Goal: Find specific page/section: Find specific page/section

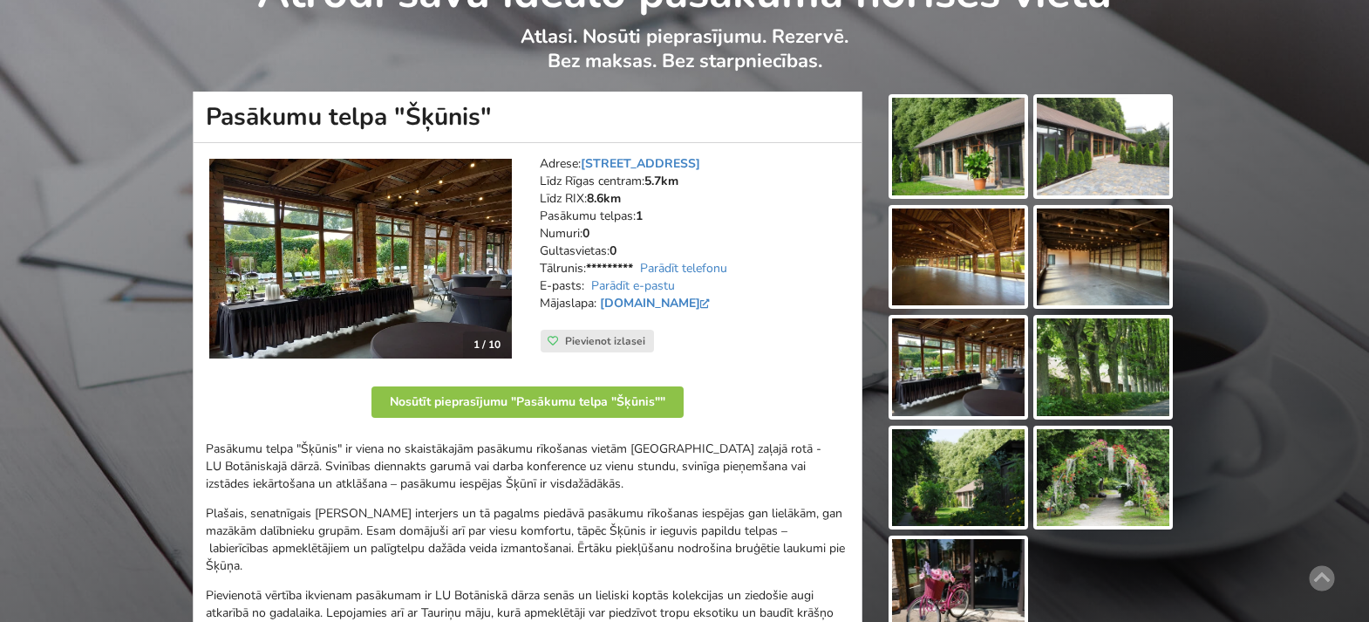
scroll to position [120, 0]
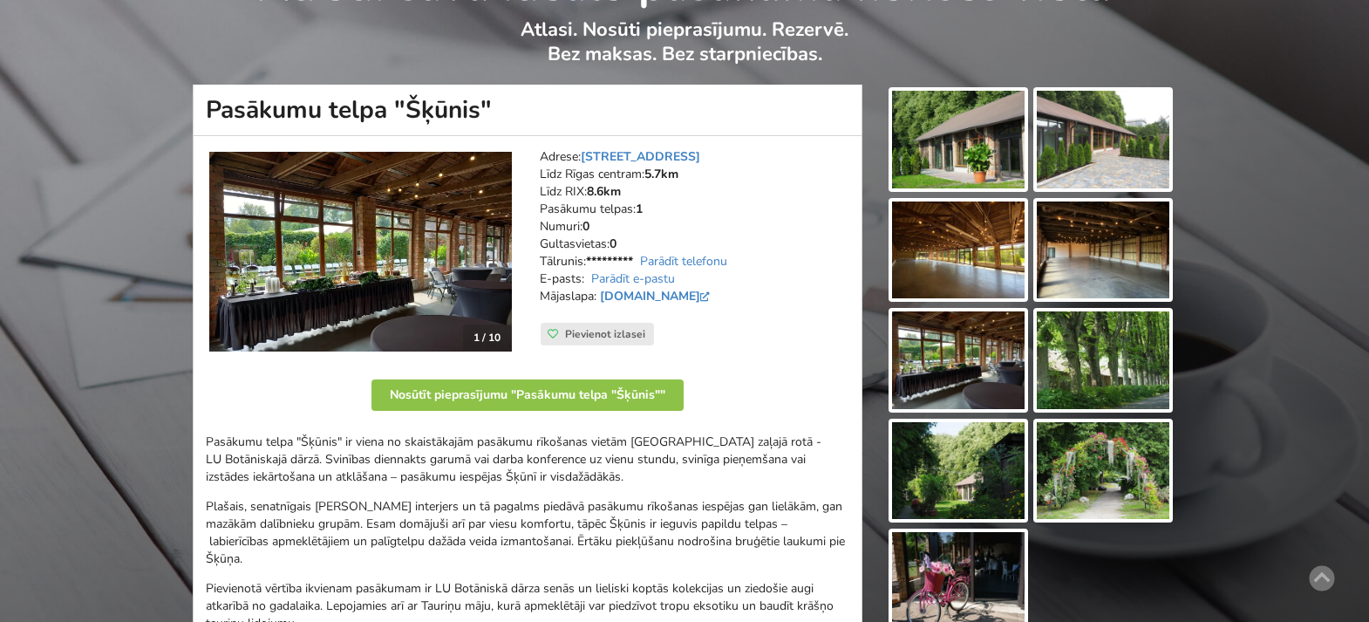
click at [949, 262] on img at bounding box center [958, 250] width 133 height 98
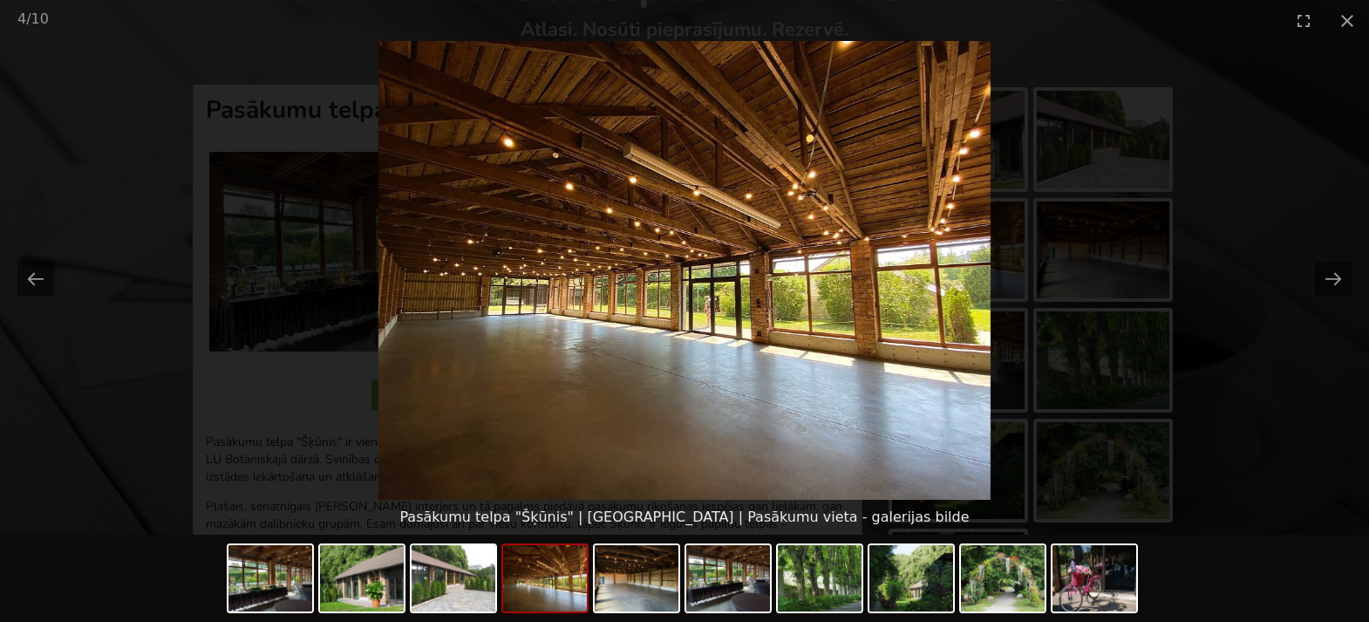
scroll to position [0, 0]
click at [1105, 253] on picture at bounding box center [684, 270] width 1369 height 459
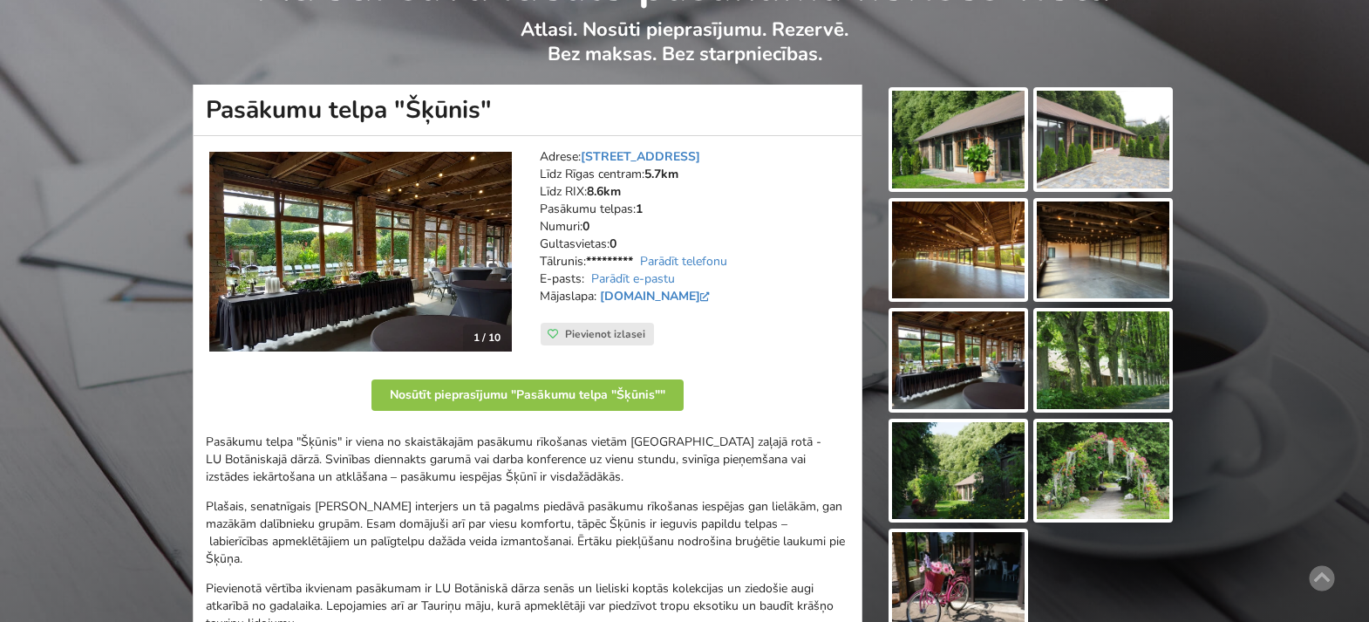
click at [1098, 262] on img at bounding box center [1103, 250] width 133 height 98
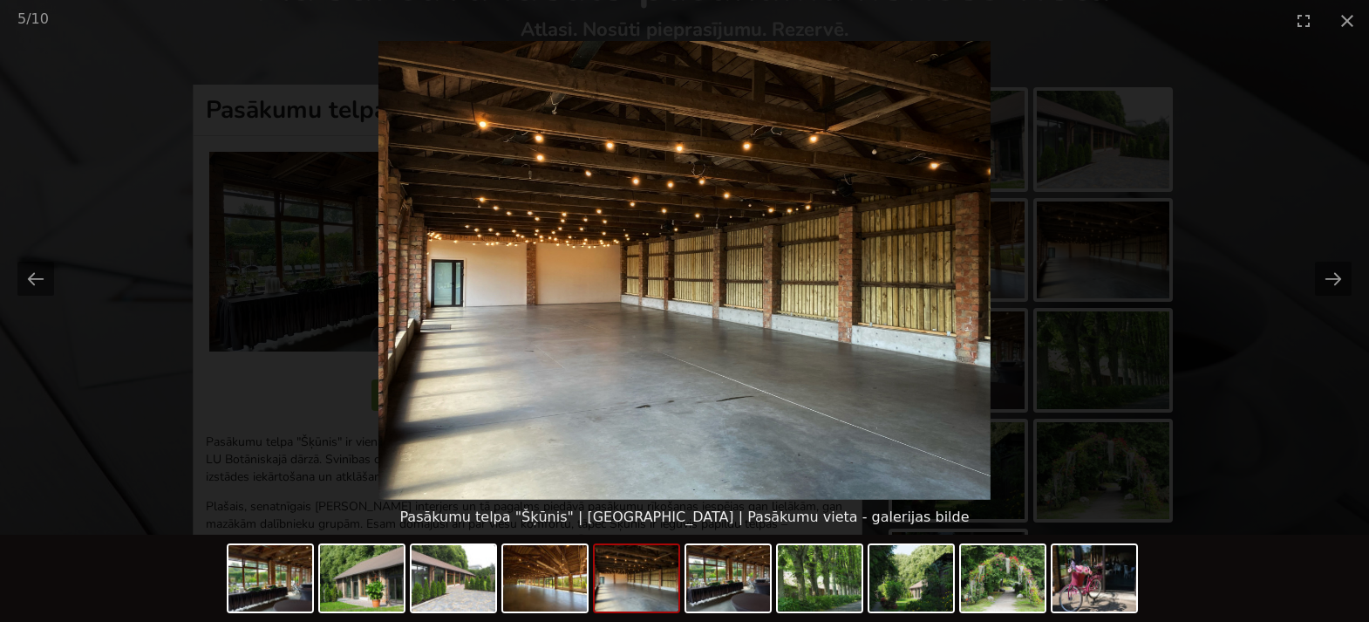
click at [1277, 302] on picture at bounding box center [684, 270] width 1369 height 459
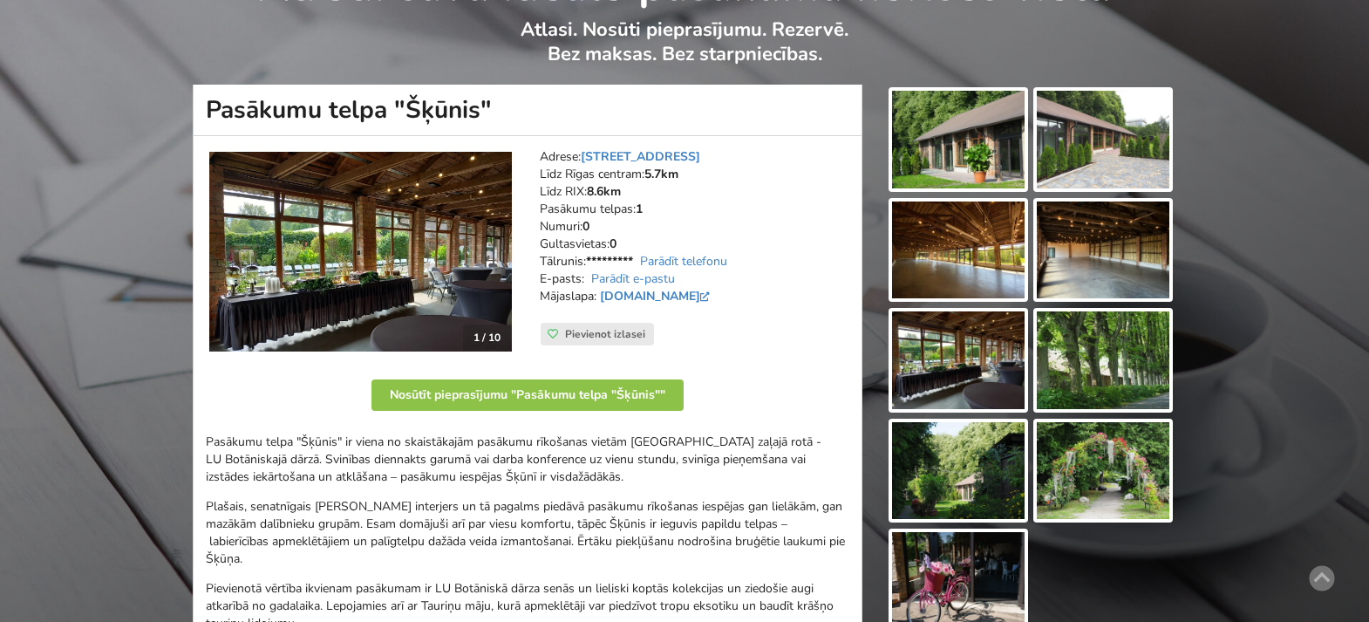
click at [980, 384] on img at bounding box center [958, 360] width 133 height 98
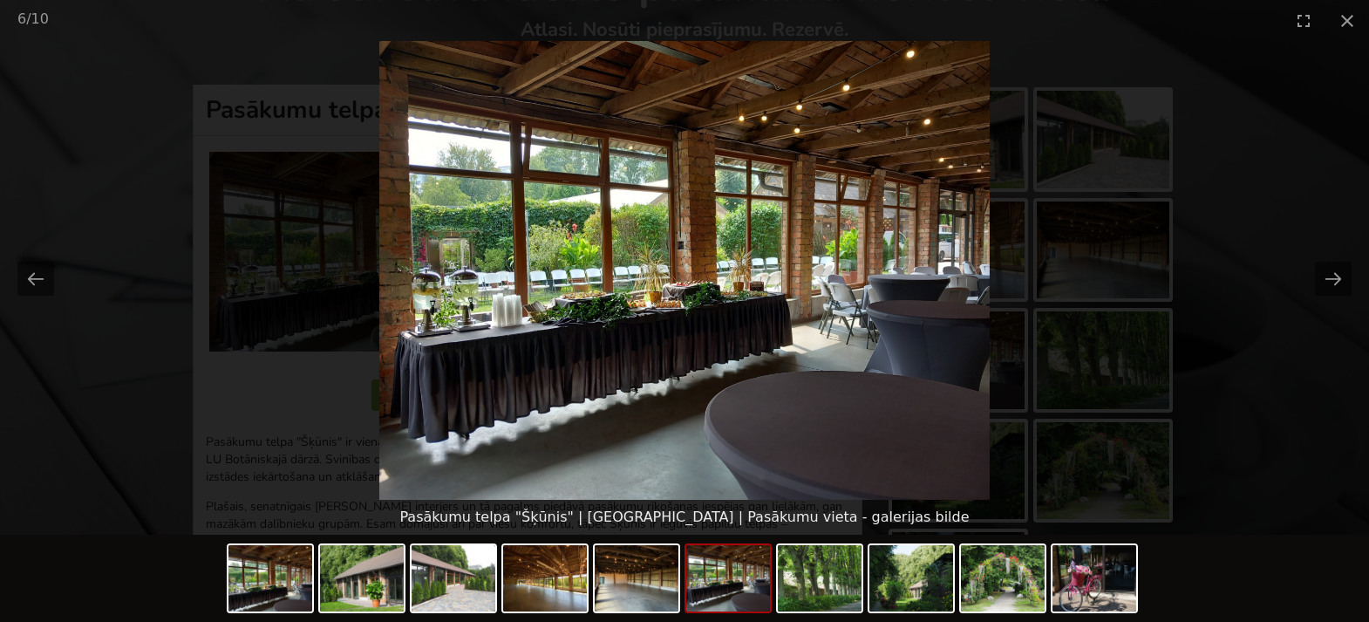
click at [1105, 374] on picture at bounding box center [684, 270] width 1369 height 459
click at [1222, 360] on picture at bounding box center [684, 270] width 1369 height 459
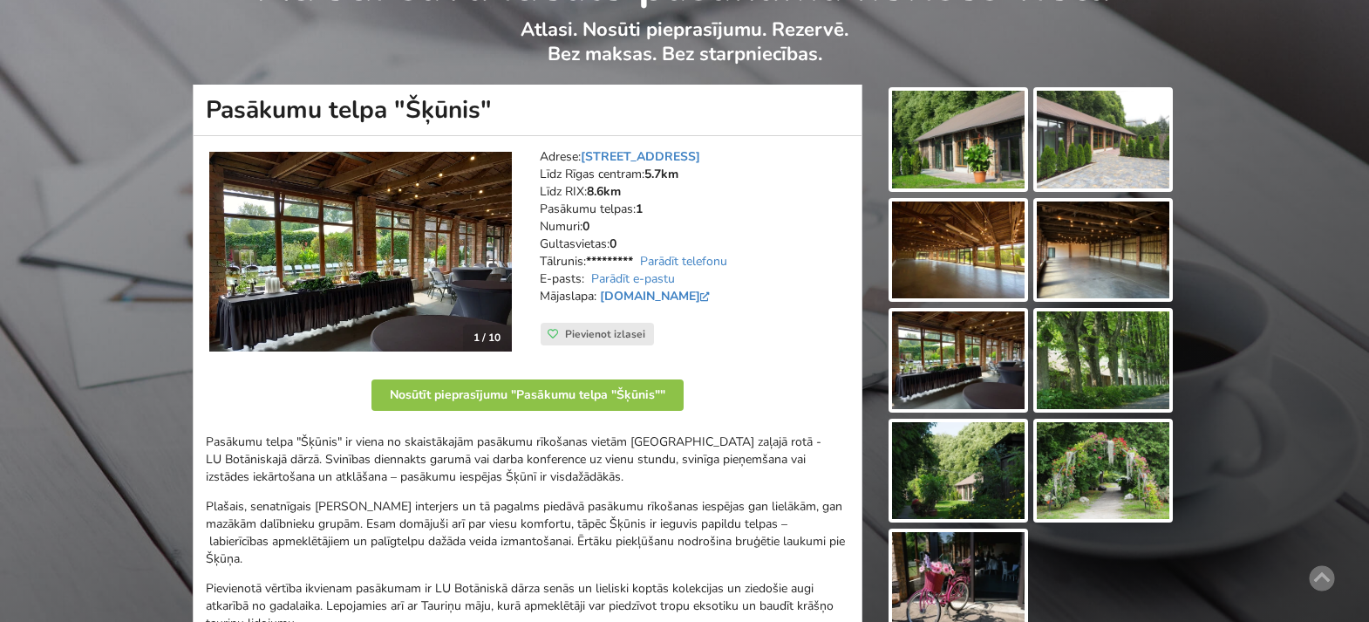
click at [1139, 463] on img at bounding box center [1103, 471] width 133 height 98
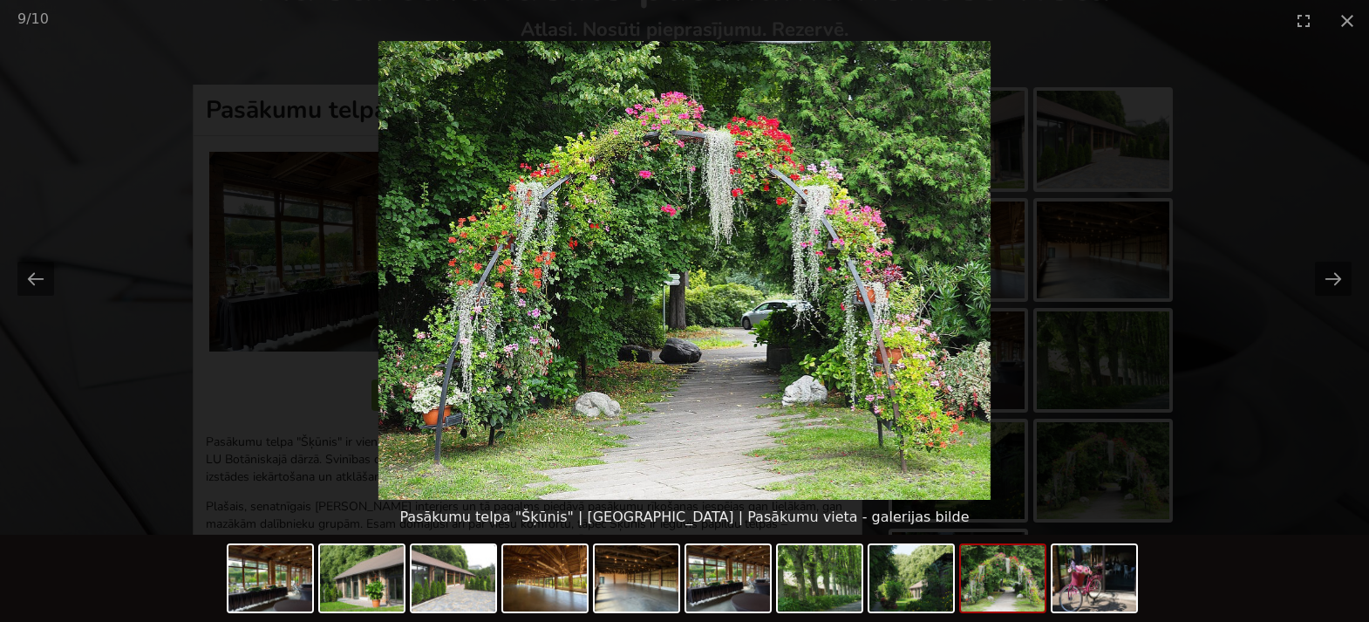
click at [1238, 387] on picture at bounding box center [684, 270] width 1369 height 459
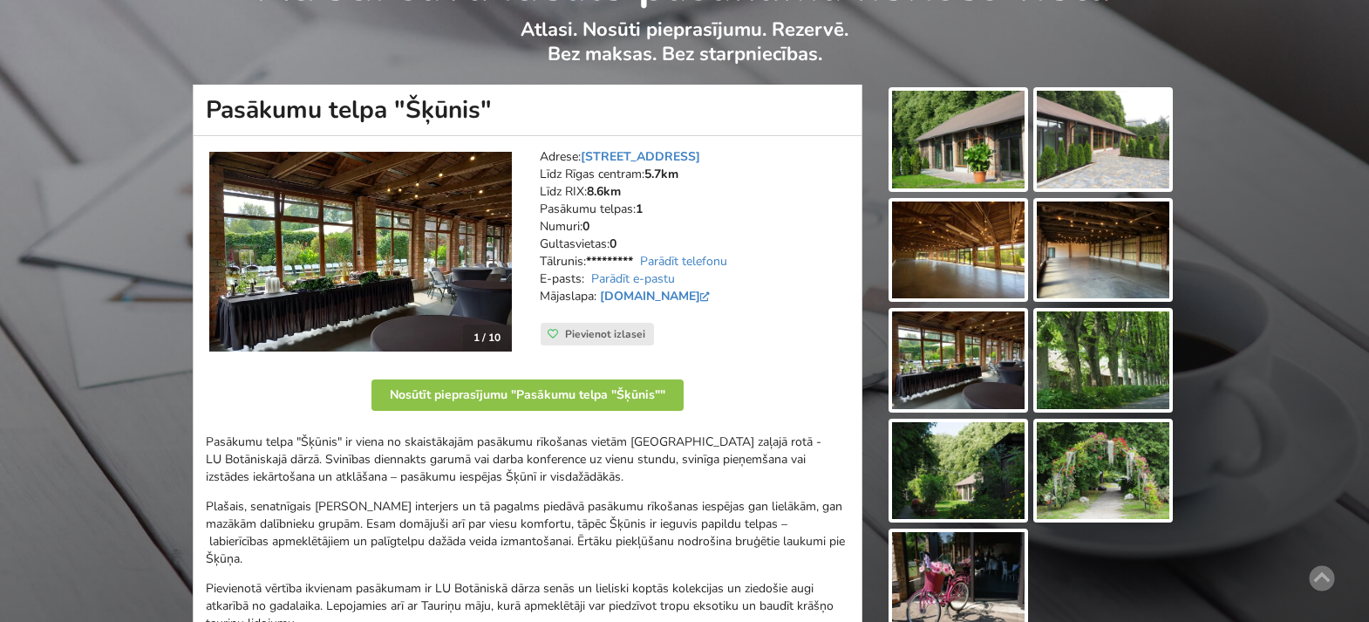
click at [1114, 464] on img at bounding box center [1103, 471] width 133 height 98
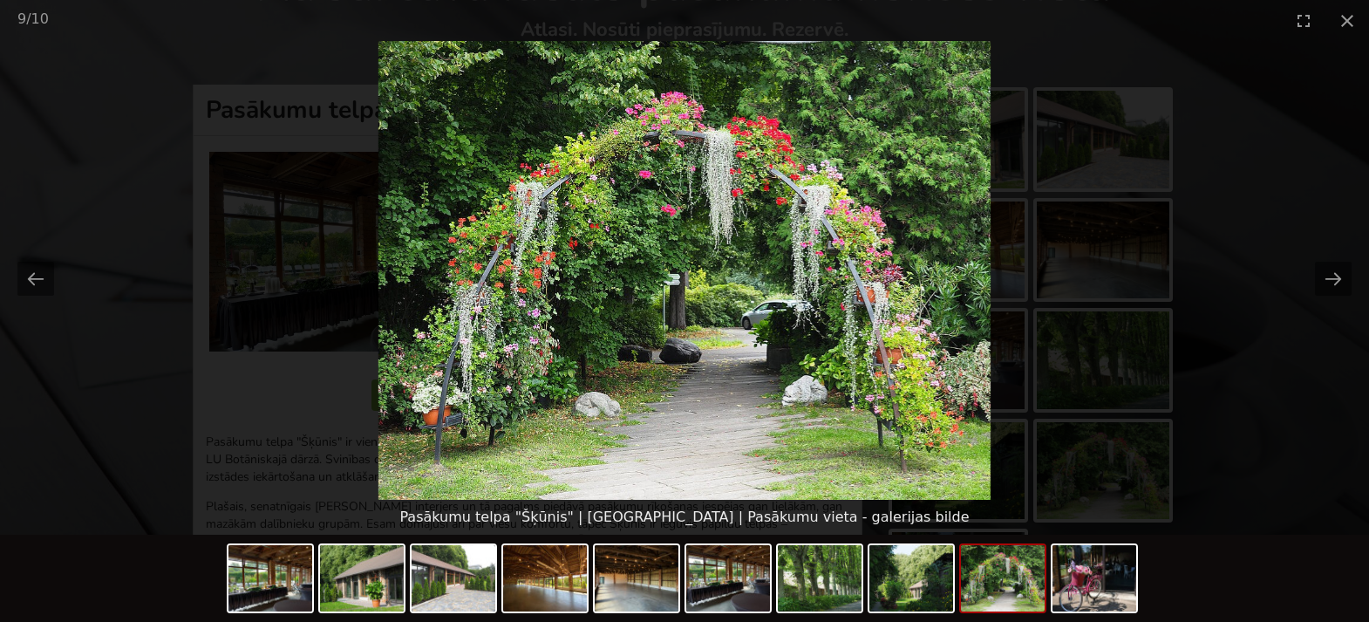
click at [1237, 367] on picture at bounding box center [684, 270] width 1369 height 459
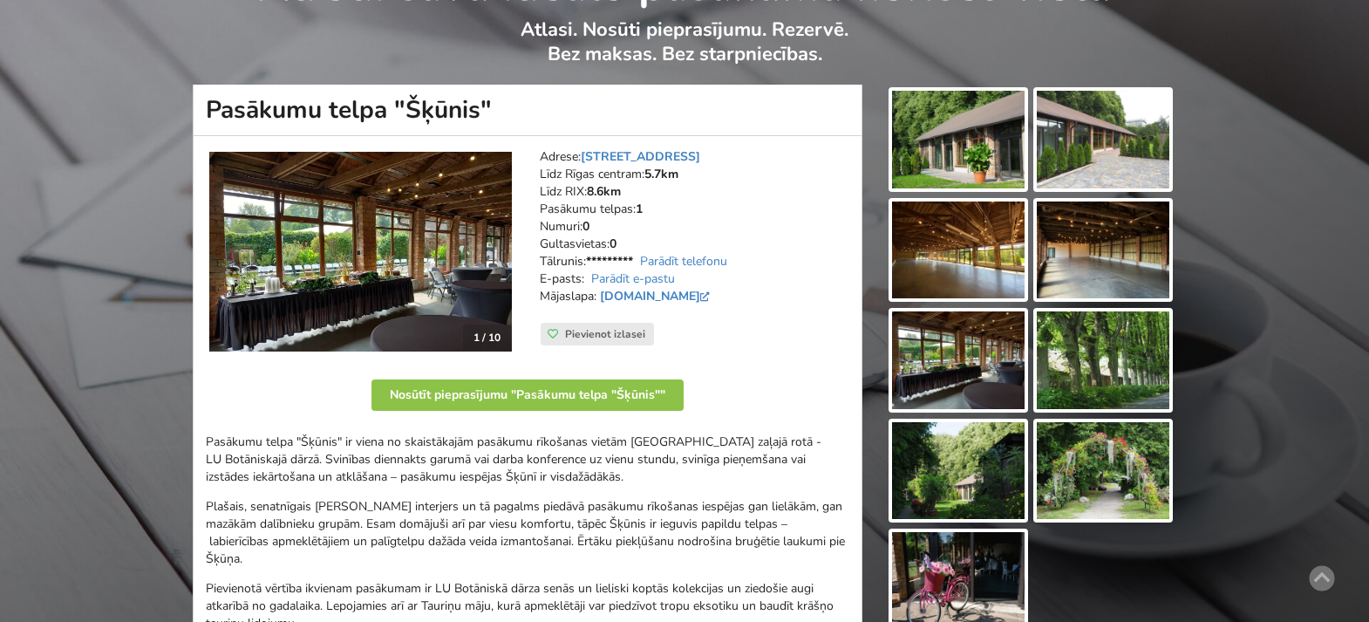
click at [1013, 554] on img at bounding box center [958, 581] width 133 height 98
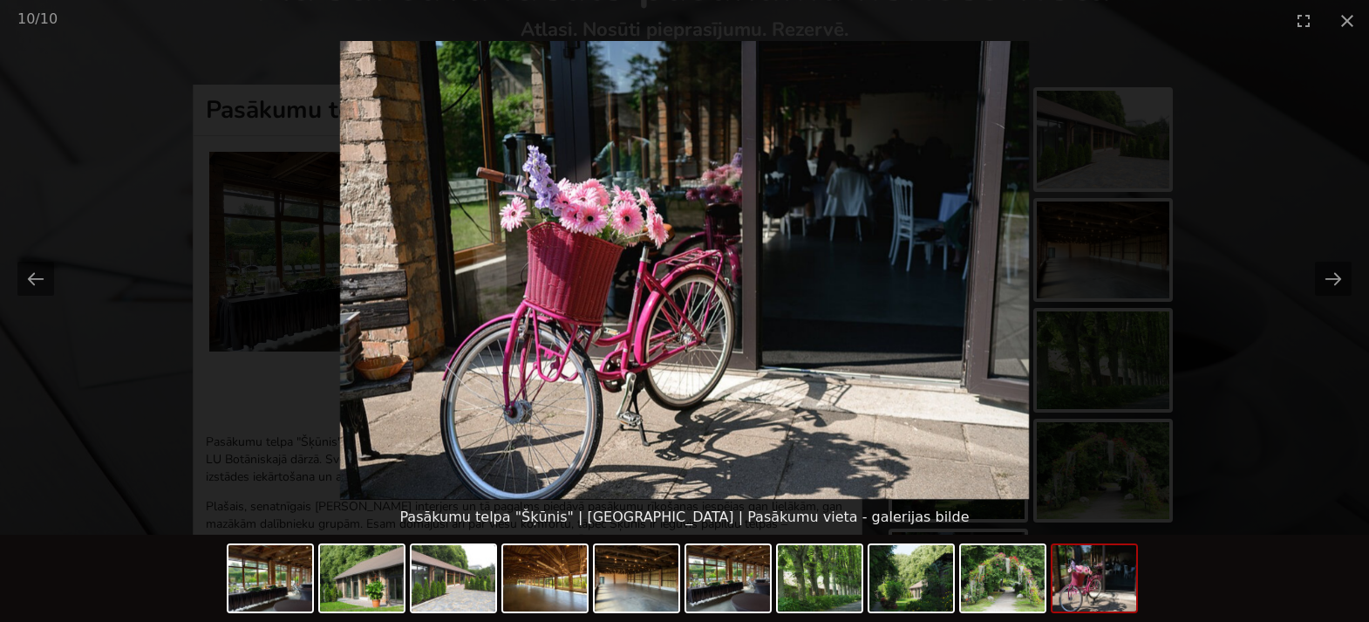
click at [1248, 275] on picture at bounding box center [684, 270] width 1369 height 459
click at [1221, 287] on picture at bounding box center [684, 270] width 1369 height 459
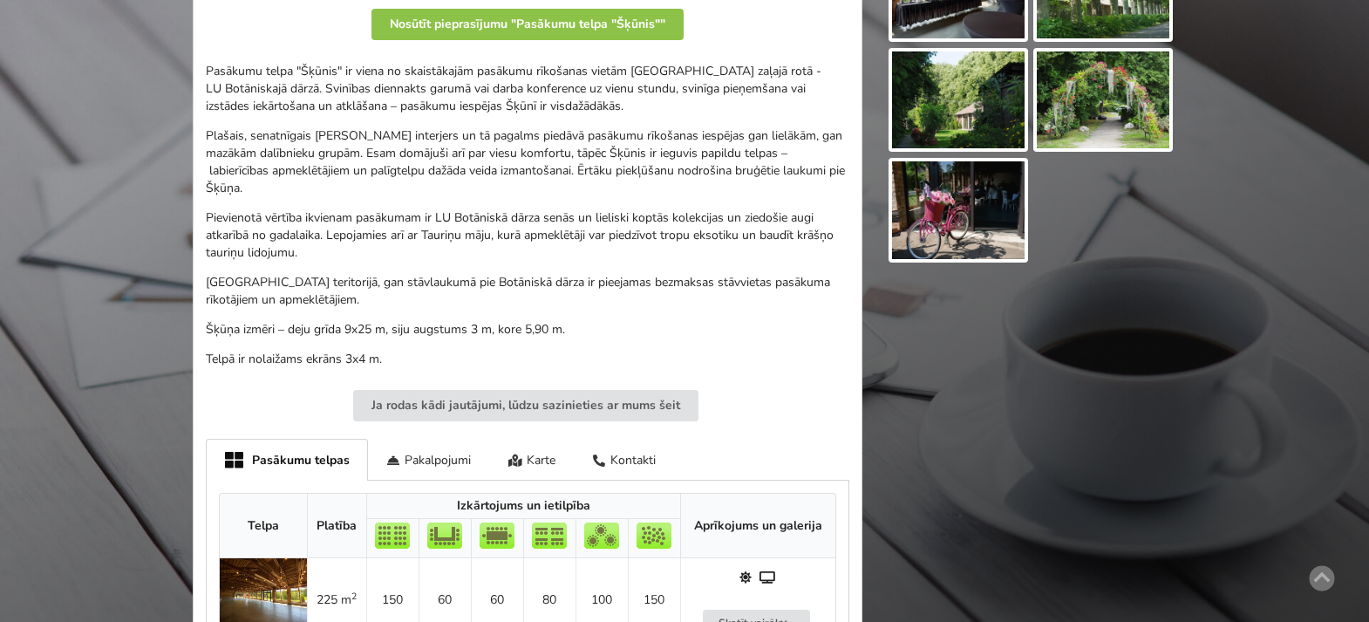
scroll to position [719, 0]
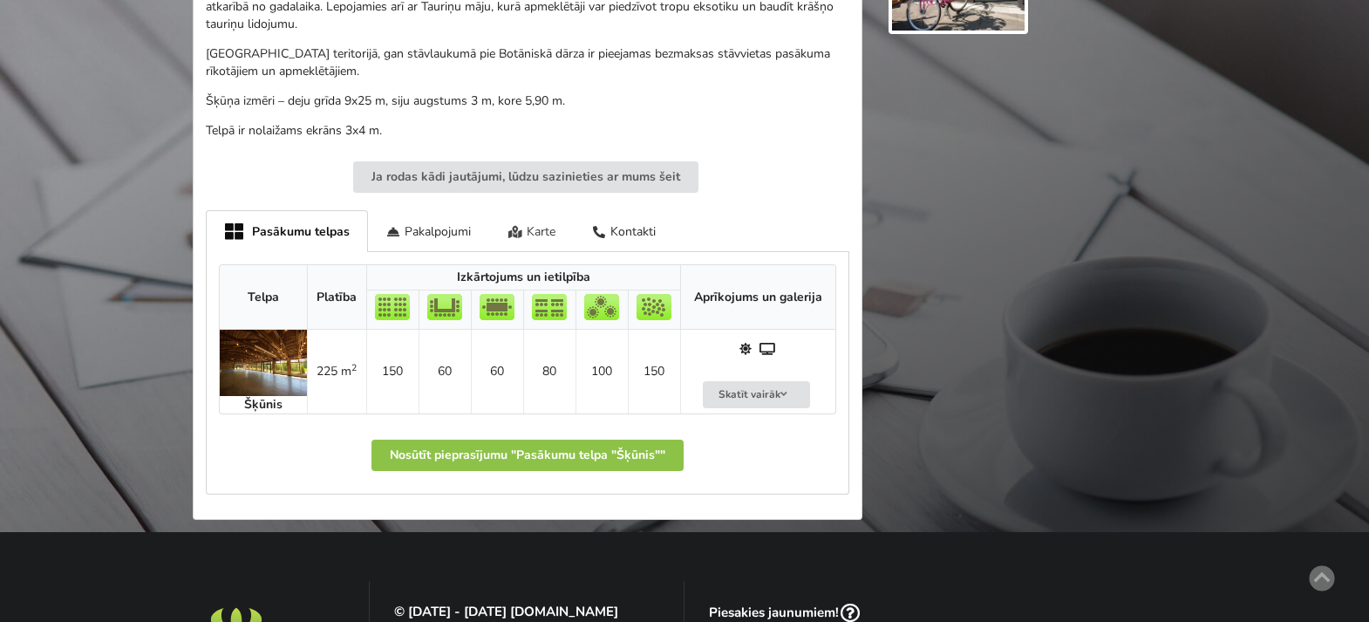
click at [547, 223] on div "Karte" at bounding box center [531, 230] width 85 height 41
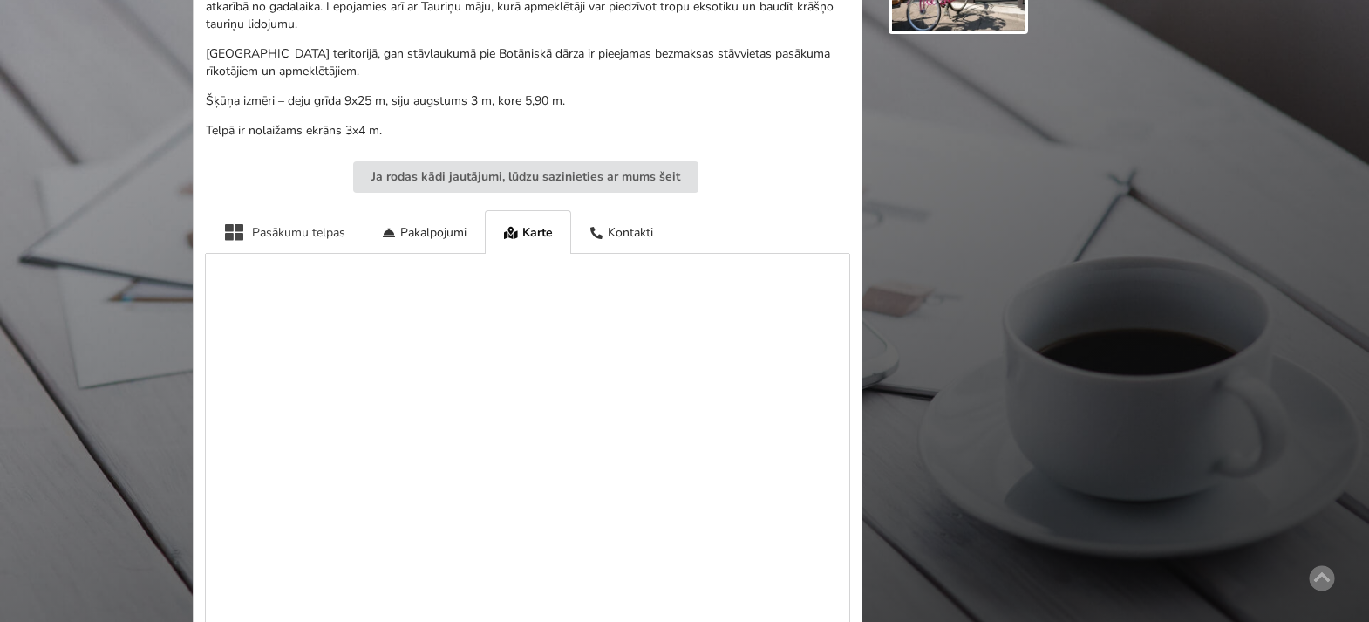
click at [303, 210] on div "Pasākumu telpas" at bounding box center [285, 231] width 158 height 43
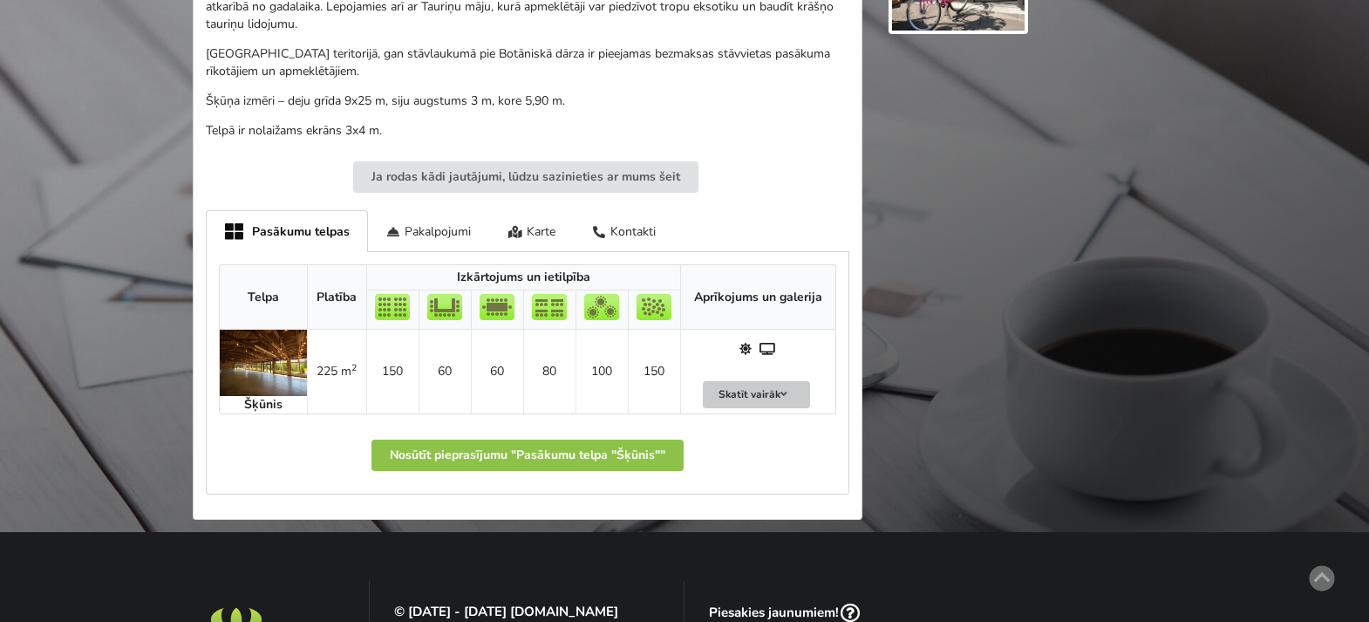
click at [772, 381] on button "Skatīt vairāk" at bounding box center [757, 394] width 108 height 27
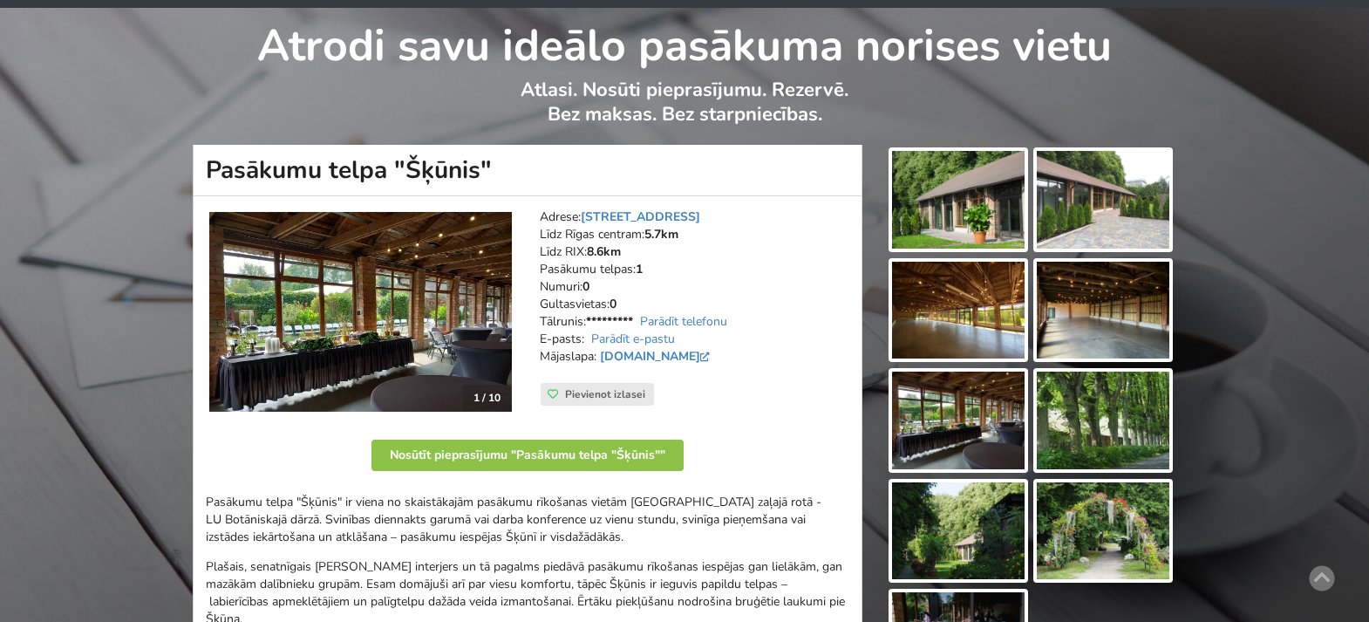
scroll to position [0, 0]
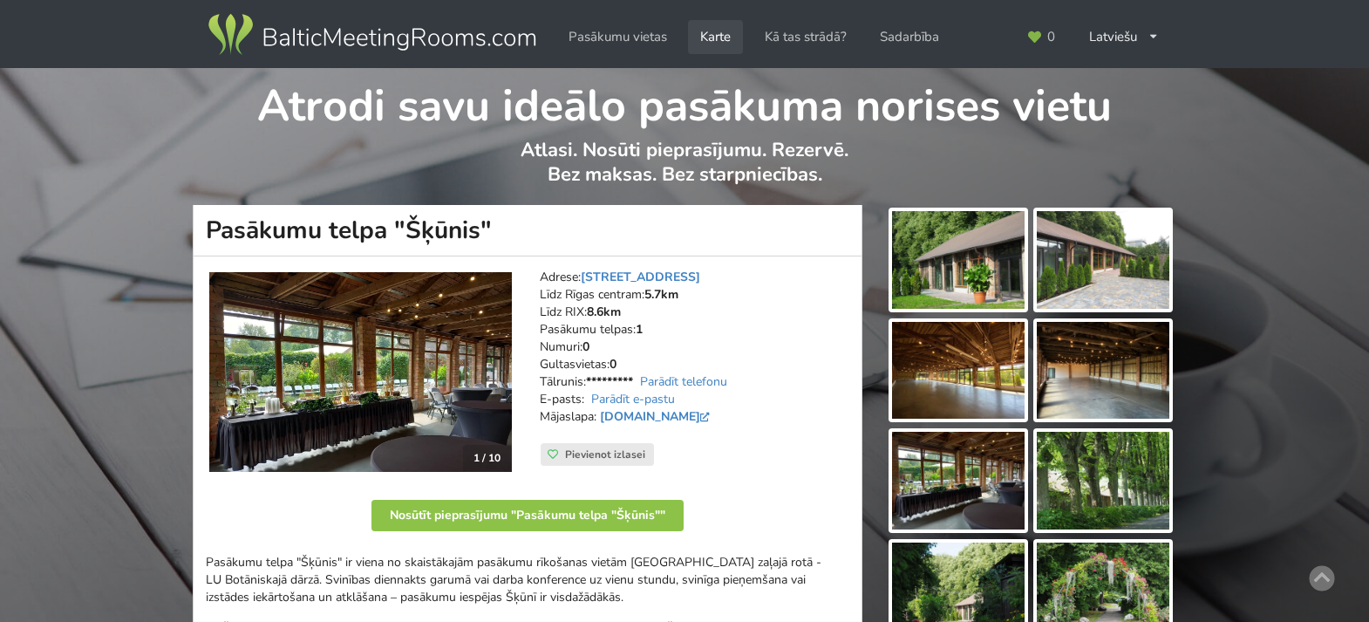
click at [715, 37] on link "Karte" at bounding box center [715, 37] width 55 height 34
click at [425, 348] on img at bounding box center [360, 372] width 303 height 200
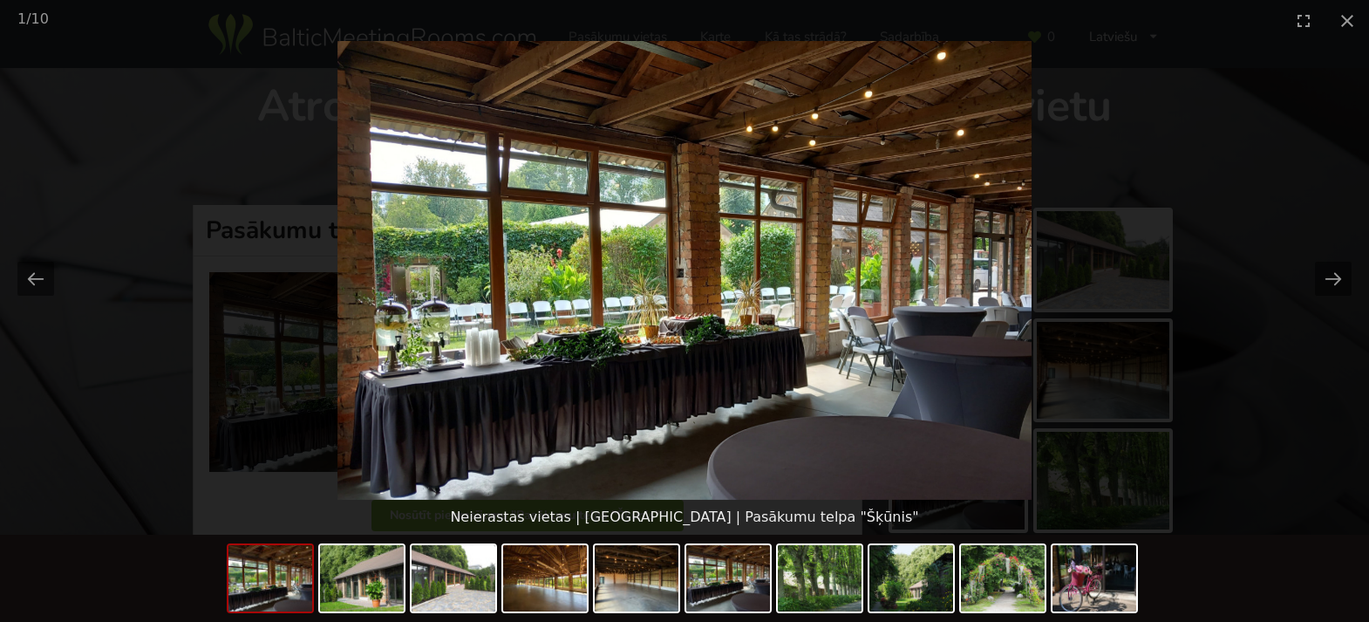
click at [1230, 174] on picture at bounding box center [684, 270] width 1369 height 459
